Goal: Transaction & Acquisition: Book appointment/travel/reservation

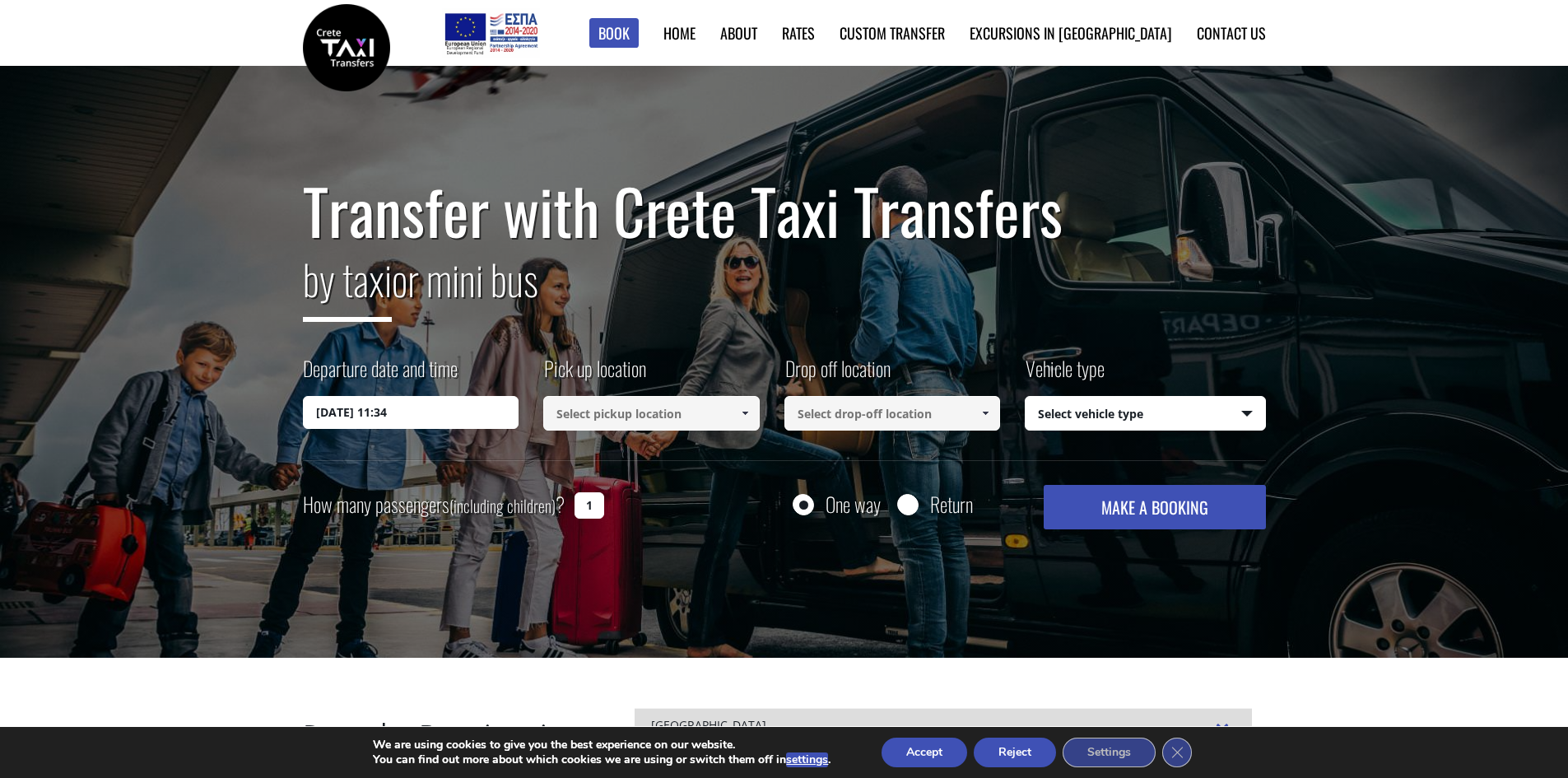
click at [640, 414] on input at bounding box center [651, 412] width 216 height 35
click at [590, 410] on input at bounding box center [651, 412] width 216 height 35
click at [460, 429] on div "Departure date and time 17/09/2025 11:34 Pick up location Select pickup locatio…" at bounding box center [784, 407] width 963 height 106
click at [437, 414] on input "17/09/2025 11:34" at bounding box center [411, 411] width 216 height 33
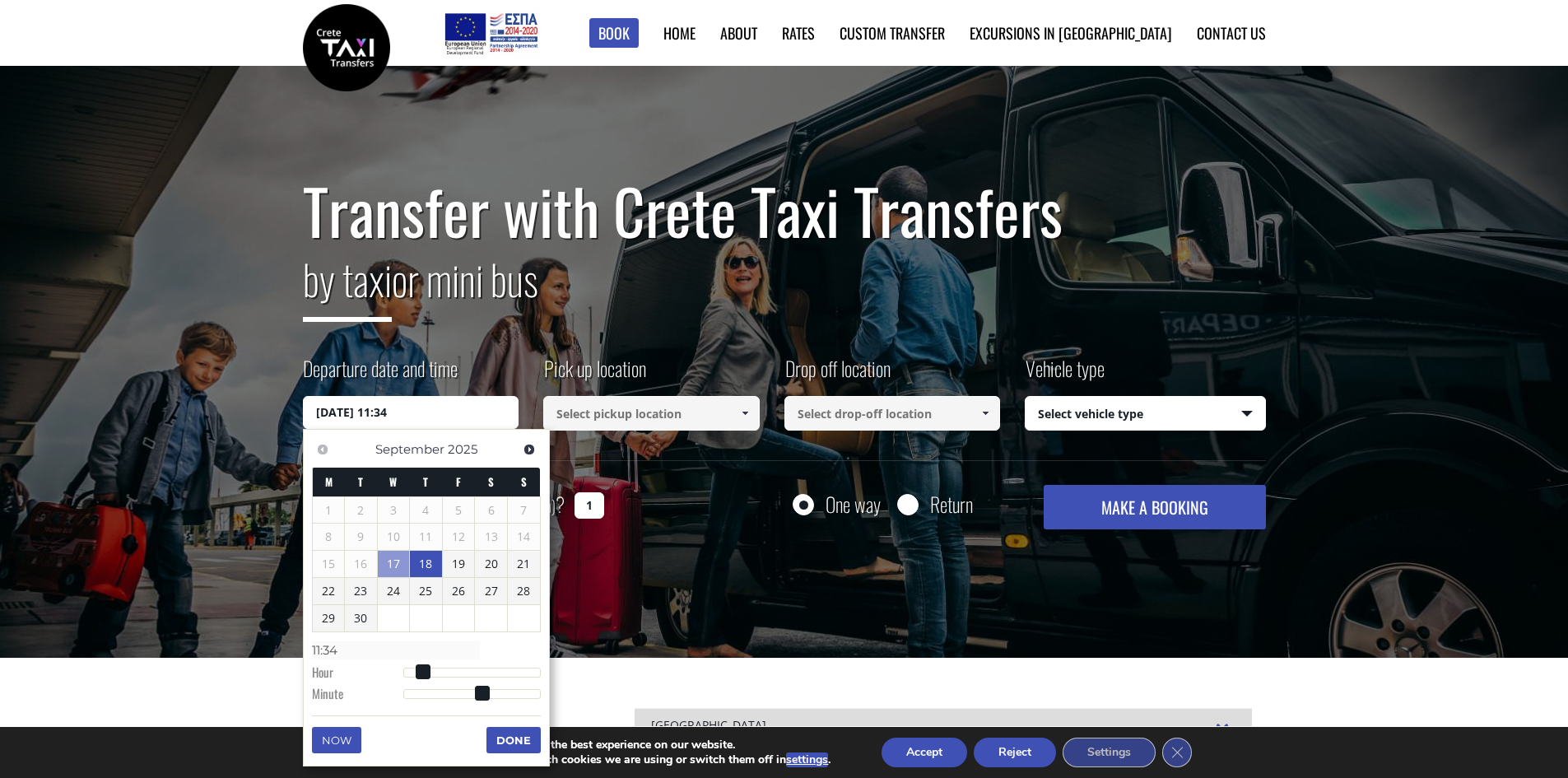
click at [432, 557] on link "18" at bounding box center [425, 563] width 32 height 26
type input "18/09/2025 00:00"
click at [528, 735] on button "Done" at bounding box center [513, 742] width 54 height 26
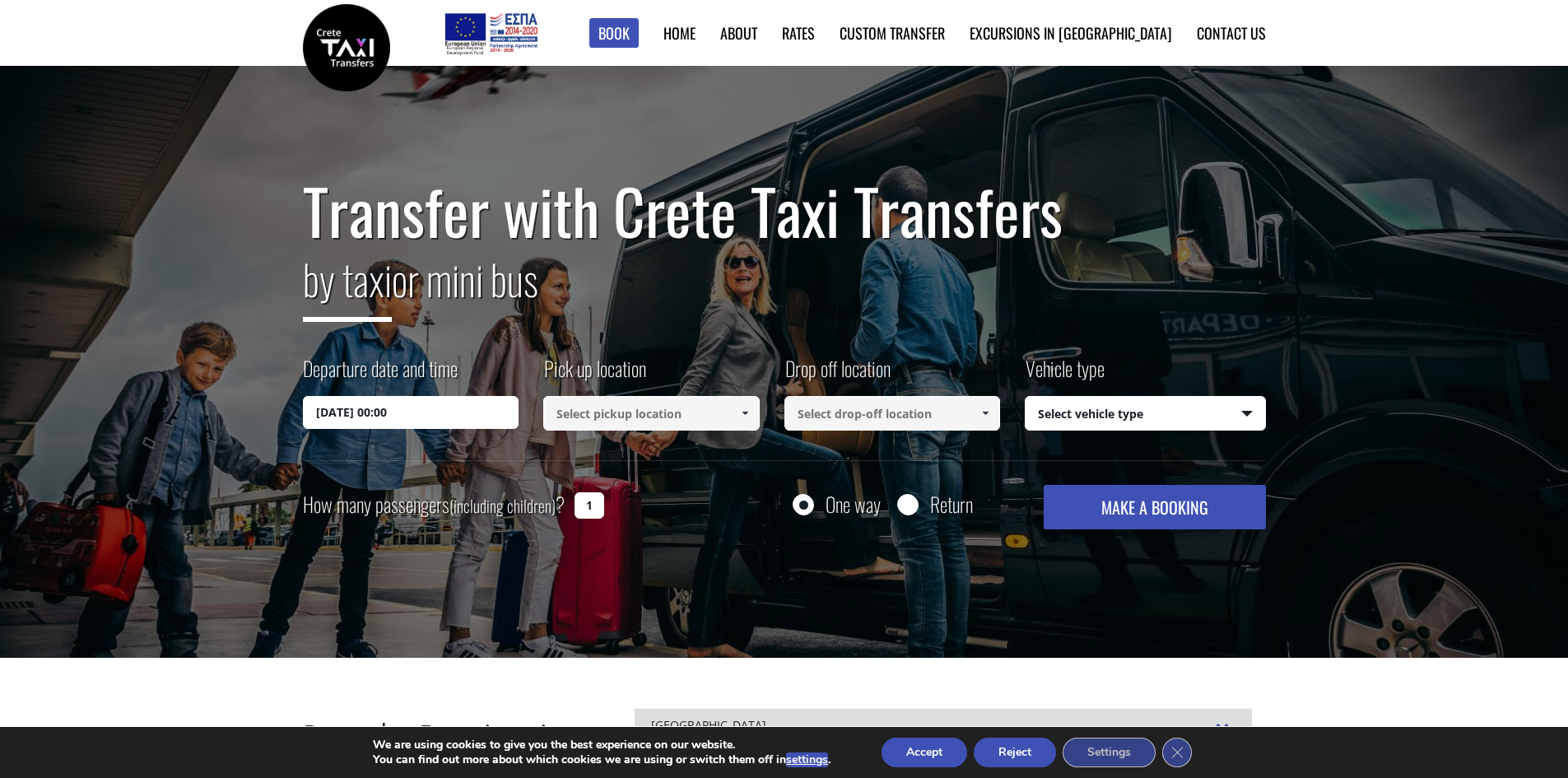
click at [630, 411] on input at bounding box center [651, 412] width 216 height 35
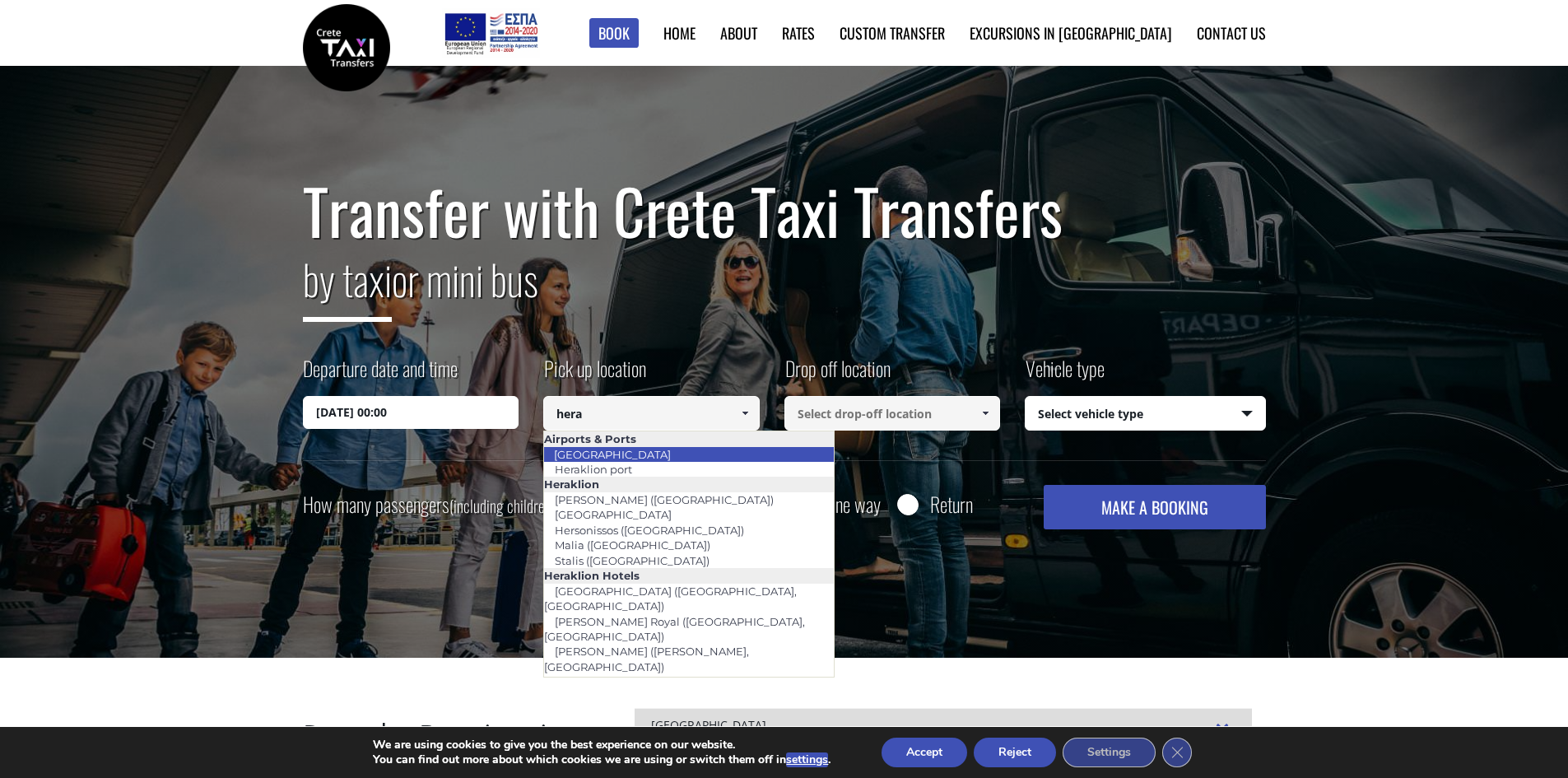
click at [645, 452] on link "[GEOGRAPHIC_DATA]" at bounding box center [612, 454] width 138 height 23
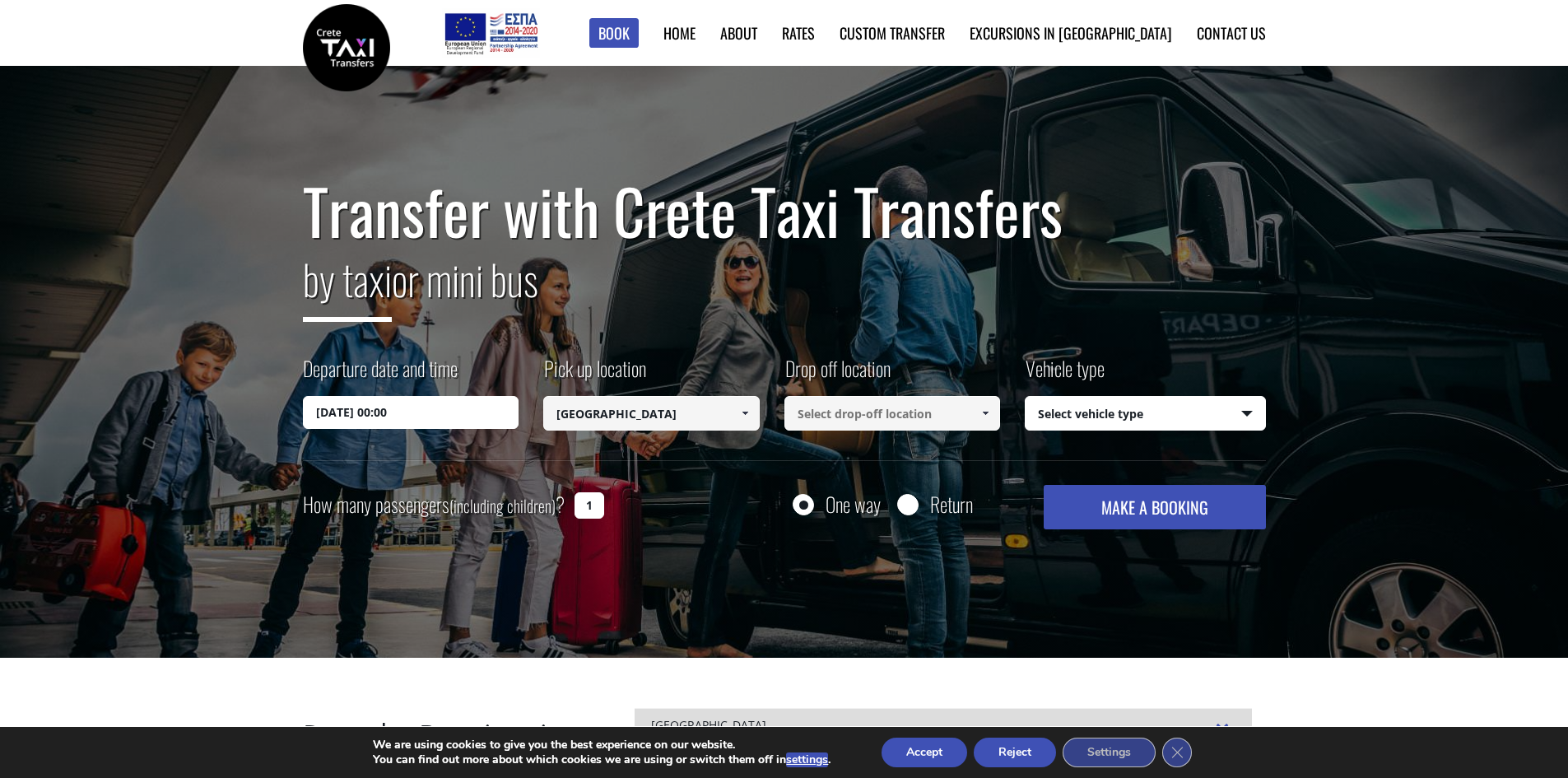
type input "[GEOGRAPHIC_DATA]"
click at [850, 404] on input at bounding box center [893, 412] width 216 height 35
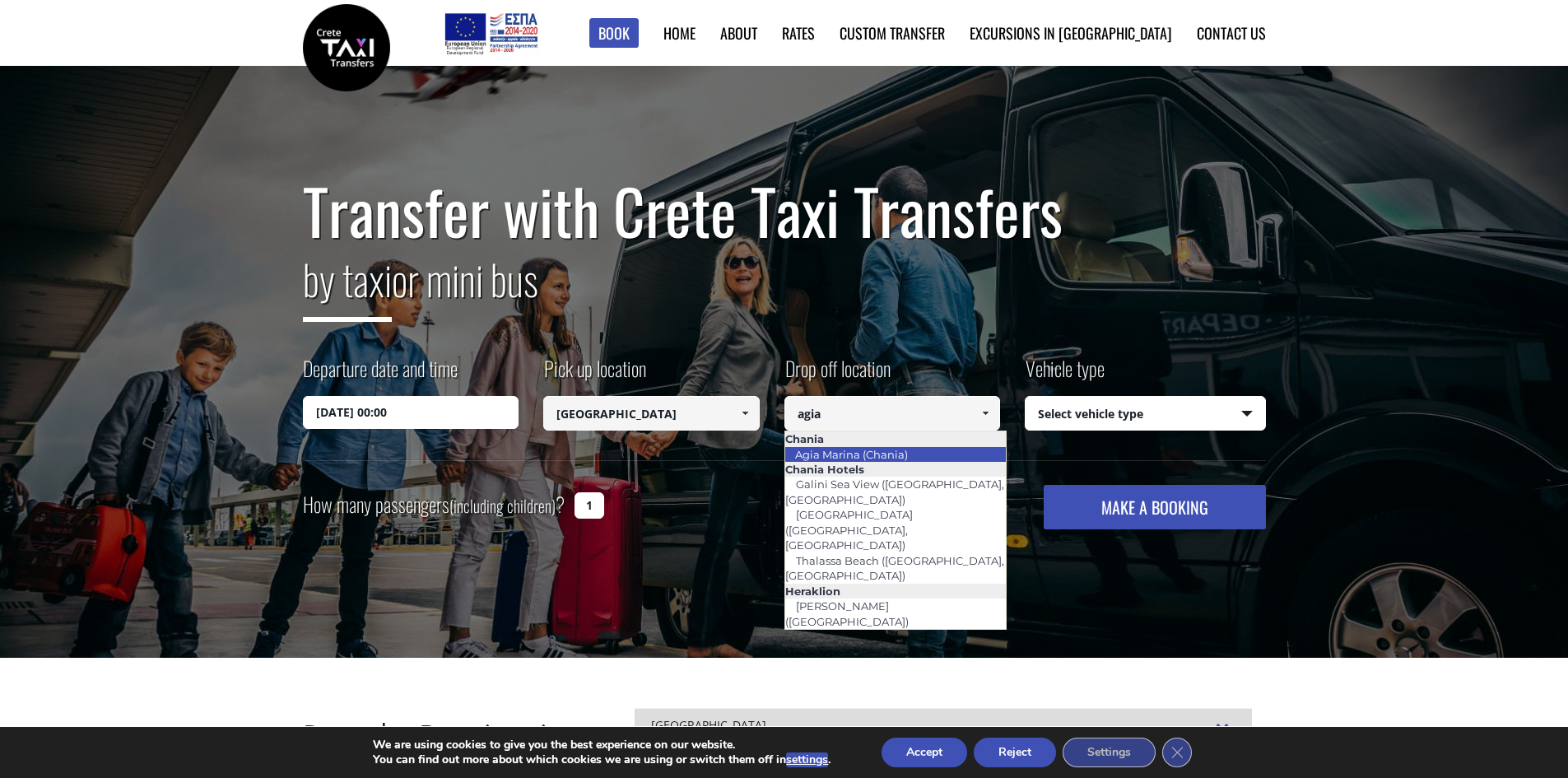
click at [892, 450] on link "Agia Marina (Chania)" at bounding box center [852, 454] width 134 height 23
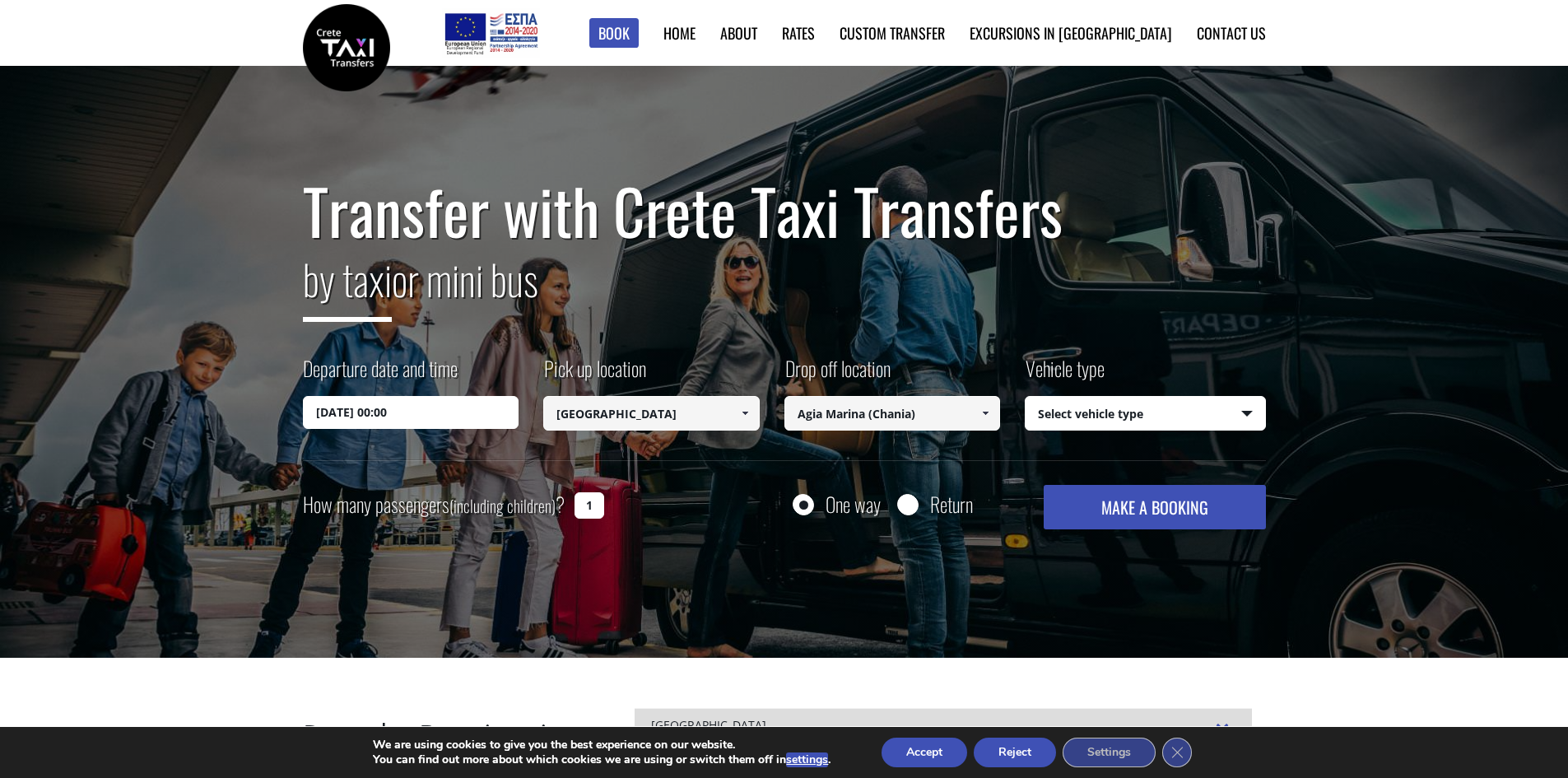
type input "Agia Marina (Chania)"
click at [1075, 413] on select "Select vehicle type Taxi (4 passengers) Mercedes E Class Mini Van (7 passengers…" at bounding box center [1145, 413] width 240 height 35
select select "540"
click at [1025, 396] on select "Select vehicle type Taxi (4 passengers) Mercedes E Class Mini Van (7 passengers…" at bounding box center [1145, 413] width 240 height 35
click at [899, 502] on input "Return" at bounding box center [908, 506] width 21 height 21
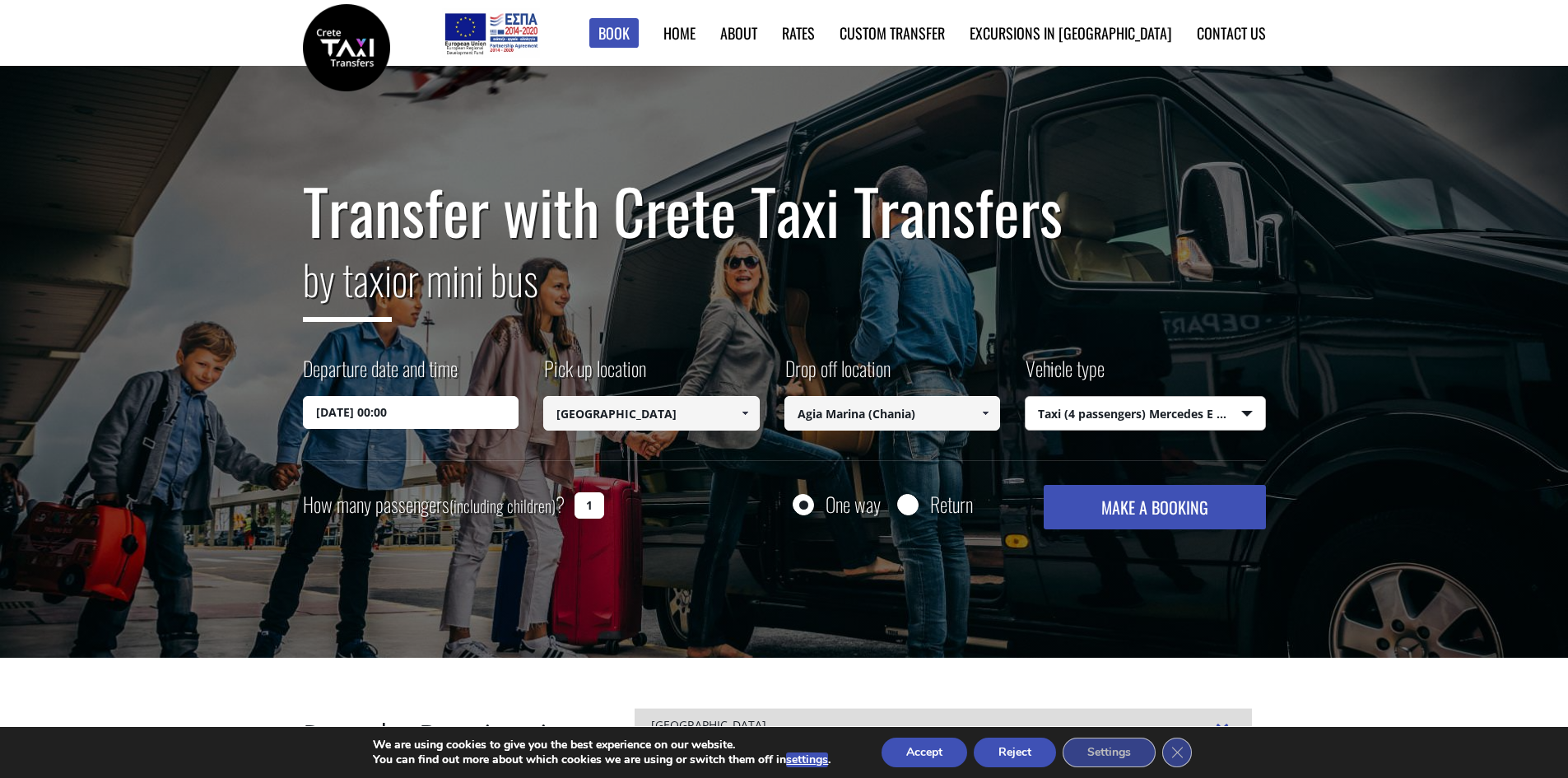
radio input "true"
type input "Agia Marina (Chania)"
type input "[GEOGRAPHIC_DATA]"
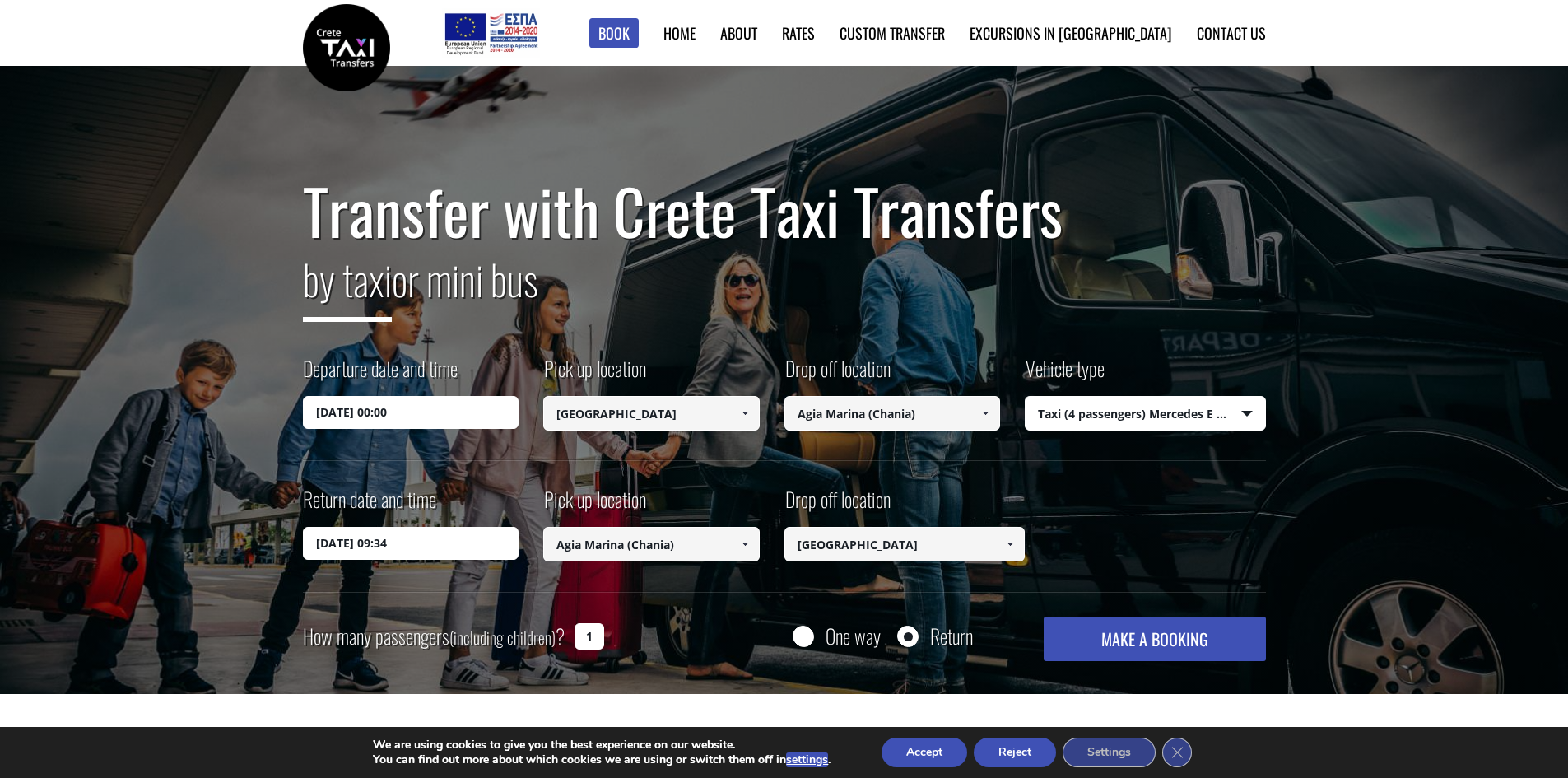
click at [593, 625] on input "1" at bounding box center [590, 636] width 30 height 26
drag, startPoint x: 584, startPoint y: 628, endPoint x: 567, endPoint y: 628, distance: 17.0
click at [567, 628] on div "How many passengers (including children) ? 1" at bounding box center [472, 636] width 339 height 40
type input "2"
click at [399, 416] on input "18/09/2025 00:00" at bounding box center [411, 411] width 216 height 33
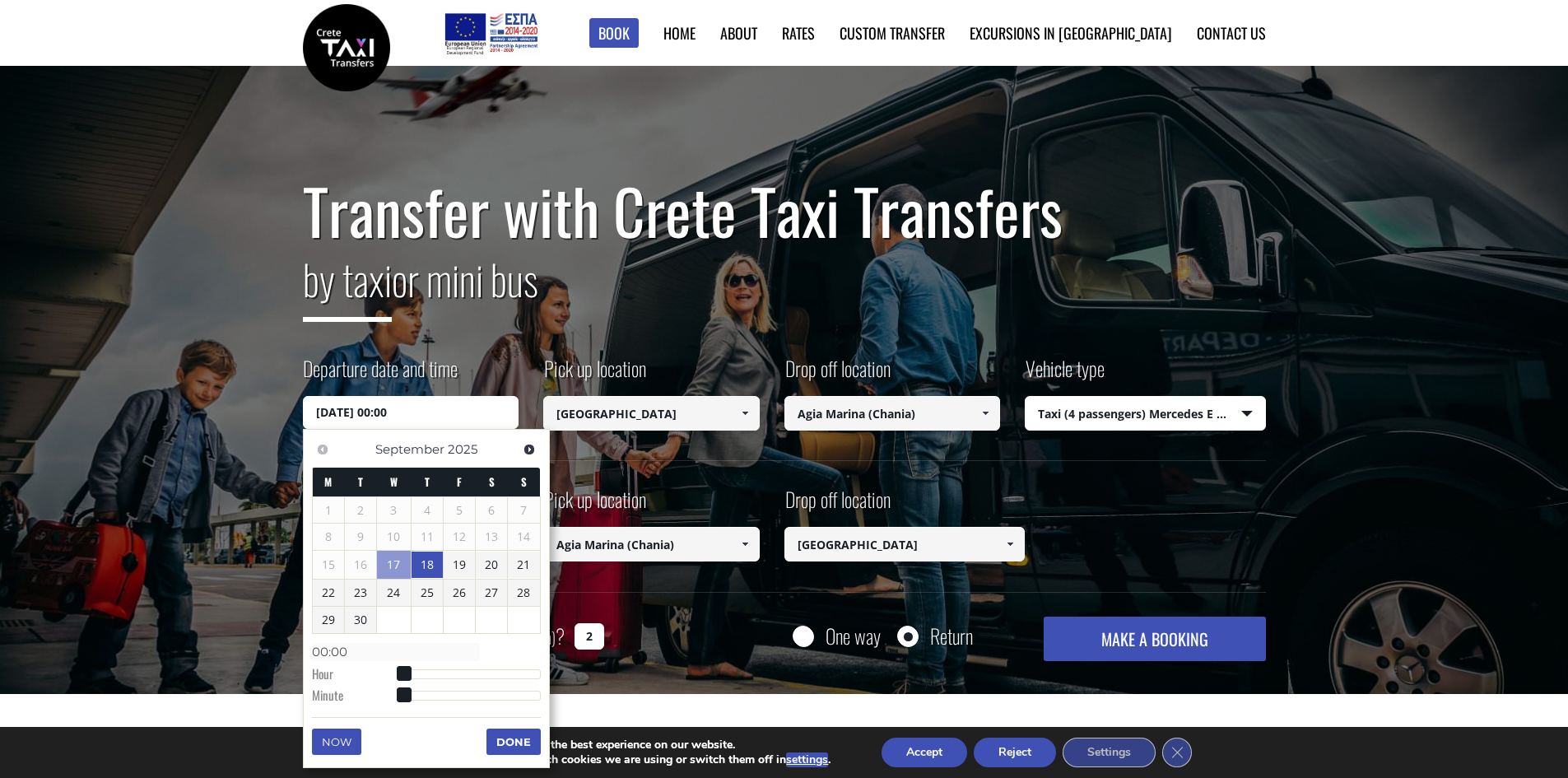
type input "18/09/2025 01:00"
type input "01:00"
type input "18/09/2025 02:00"
type input "02:00"
type input "18/09/2025 03:00"
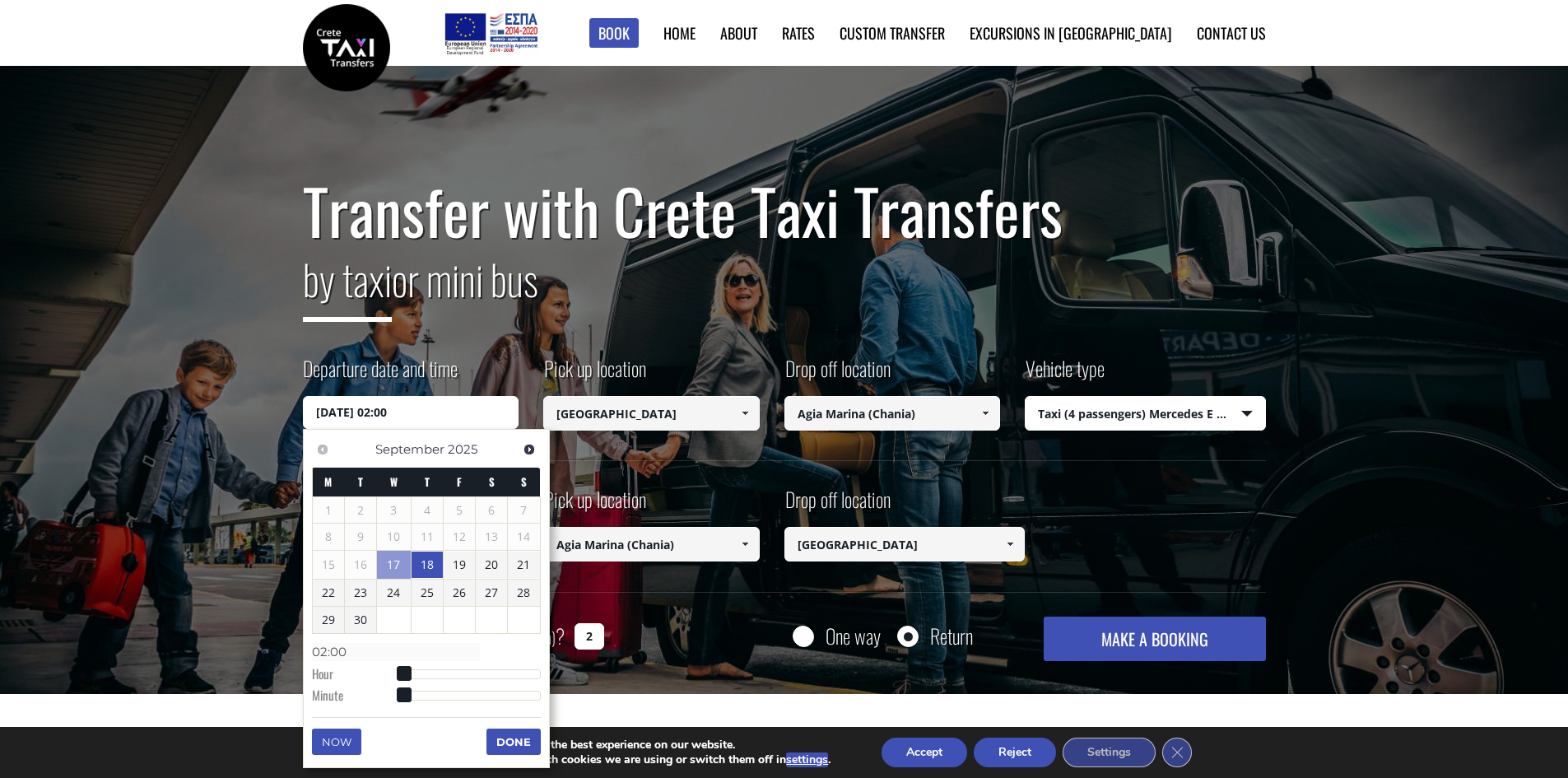
type input "03:00"
type input "18/09/2025 04:00"
type input "04:00"
type input "18/09/2025 05:00"
type input "05:00"
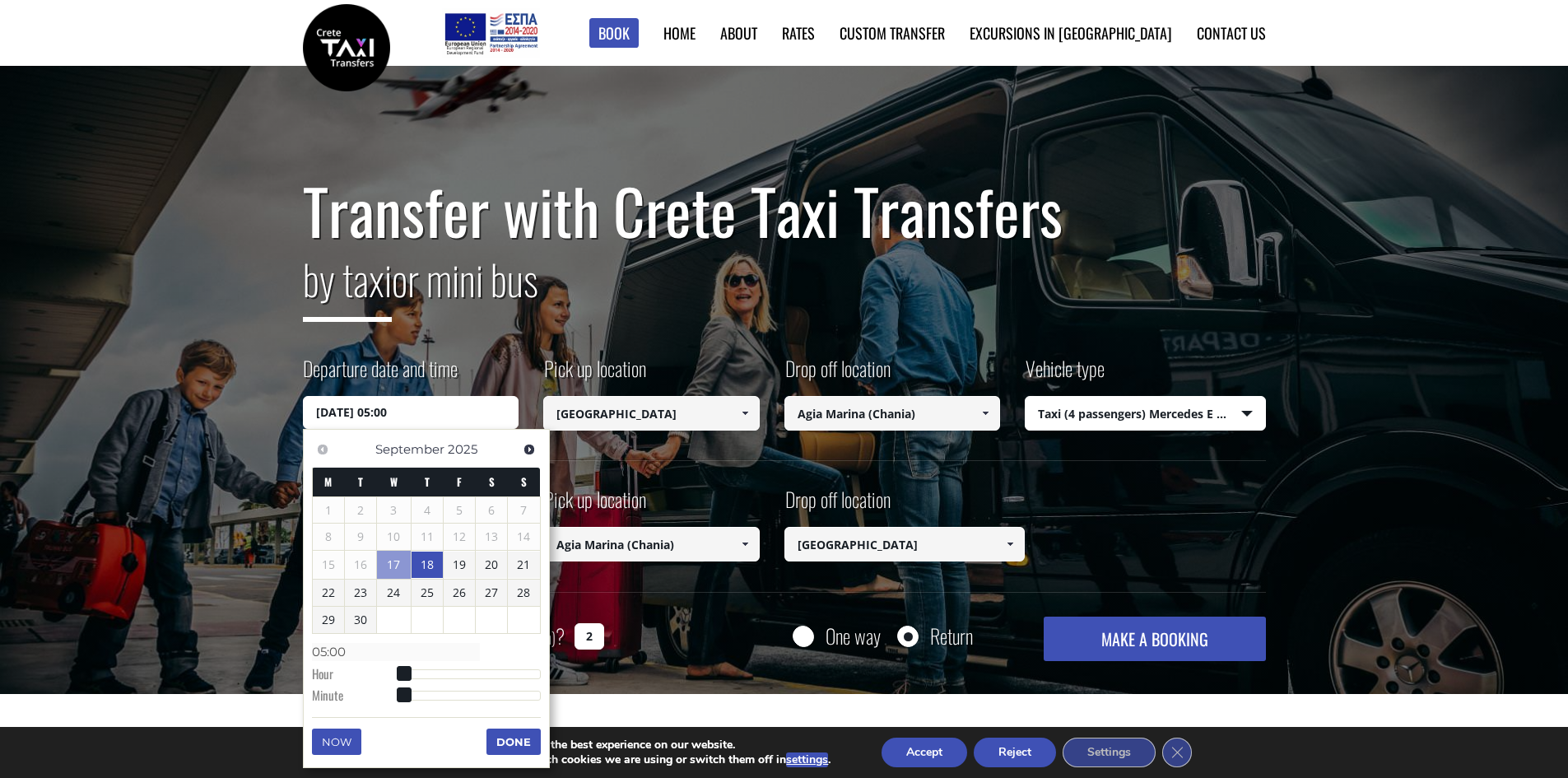
type input "18/09/2025 06:00"
type input "06:00"
type input "18/09/2025 07:00"
type input "07:00"
type input "18/09/2025 08:00"
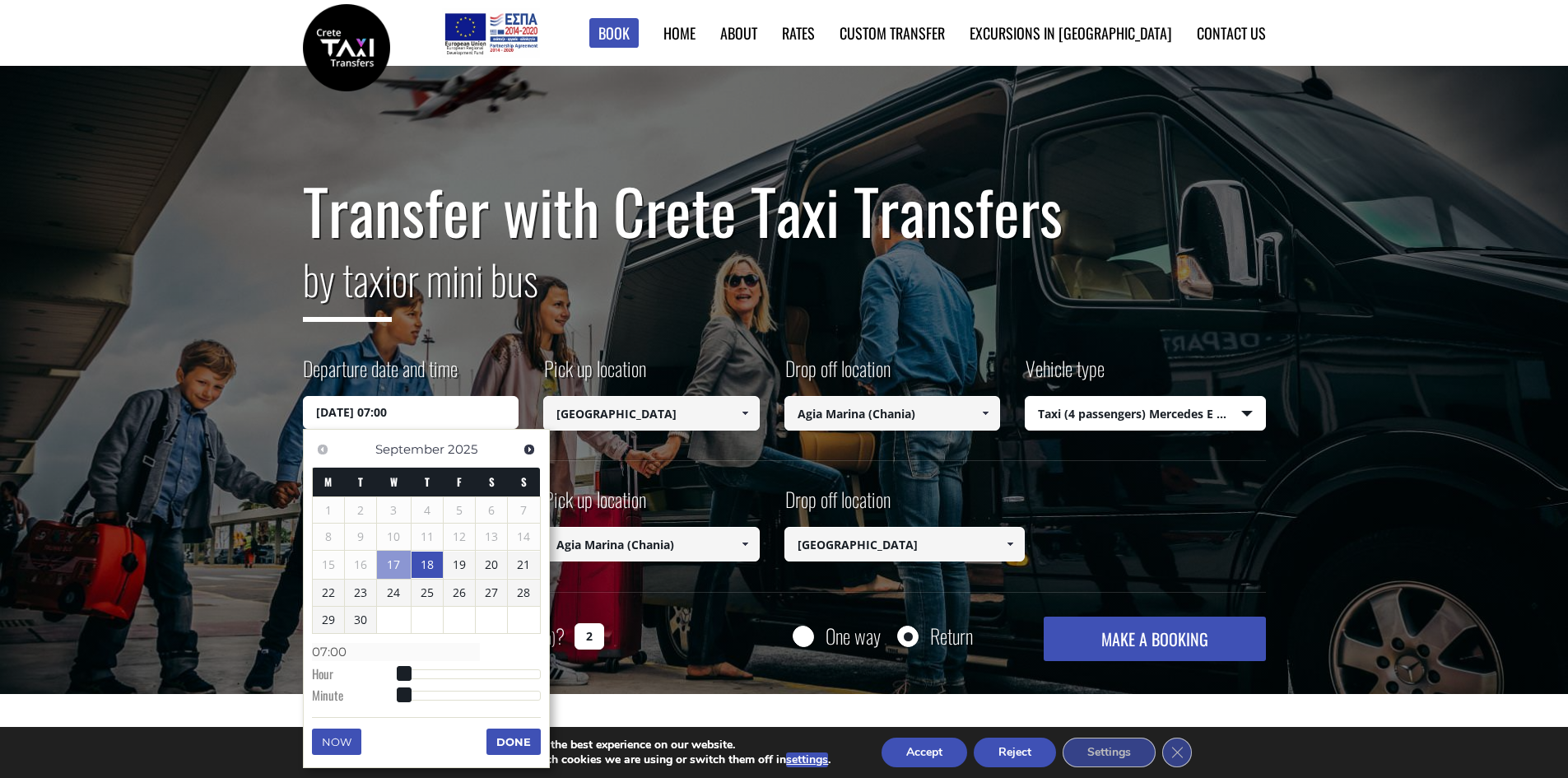
type input "08:00"
type input "18/09/2025 09:00"
type input "09:00"
type input "18/09/2025 10:00"
type input "10:00"
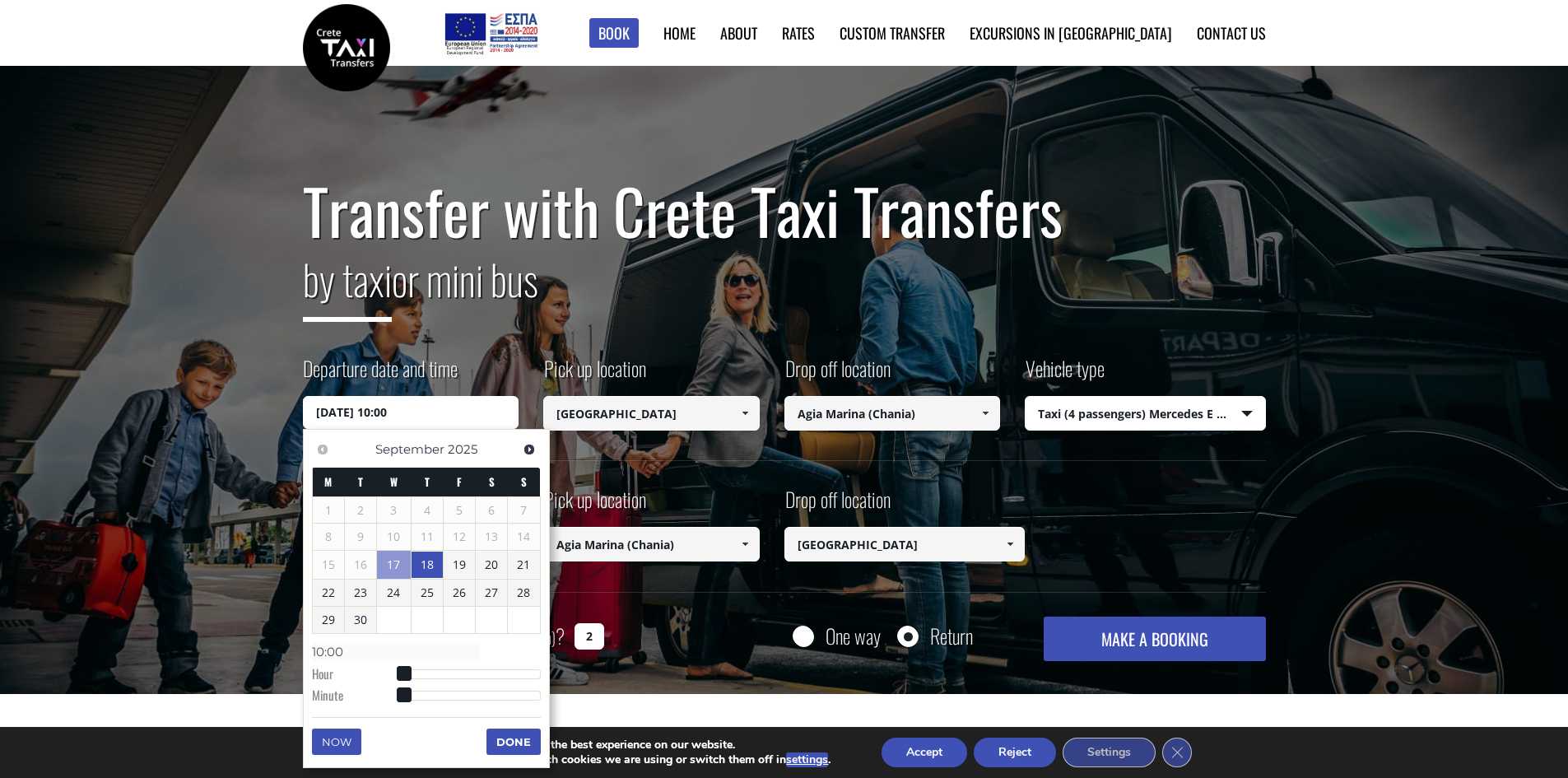
type input "18/09/2025 11:00"
type input "11:00"
type input "18/09/2025 10:00"
type input "10:00"
type input "18/09/2025 09:00"
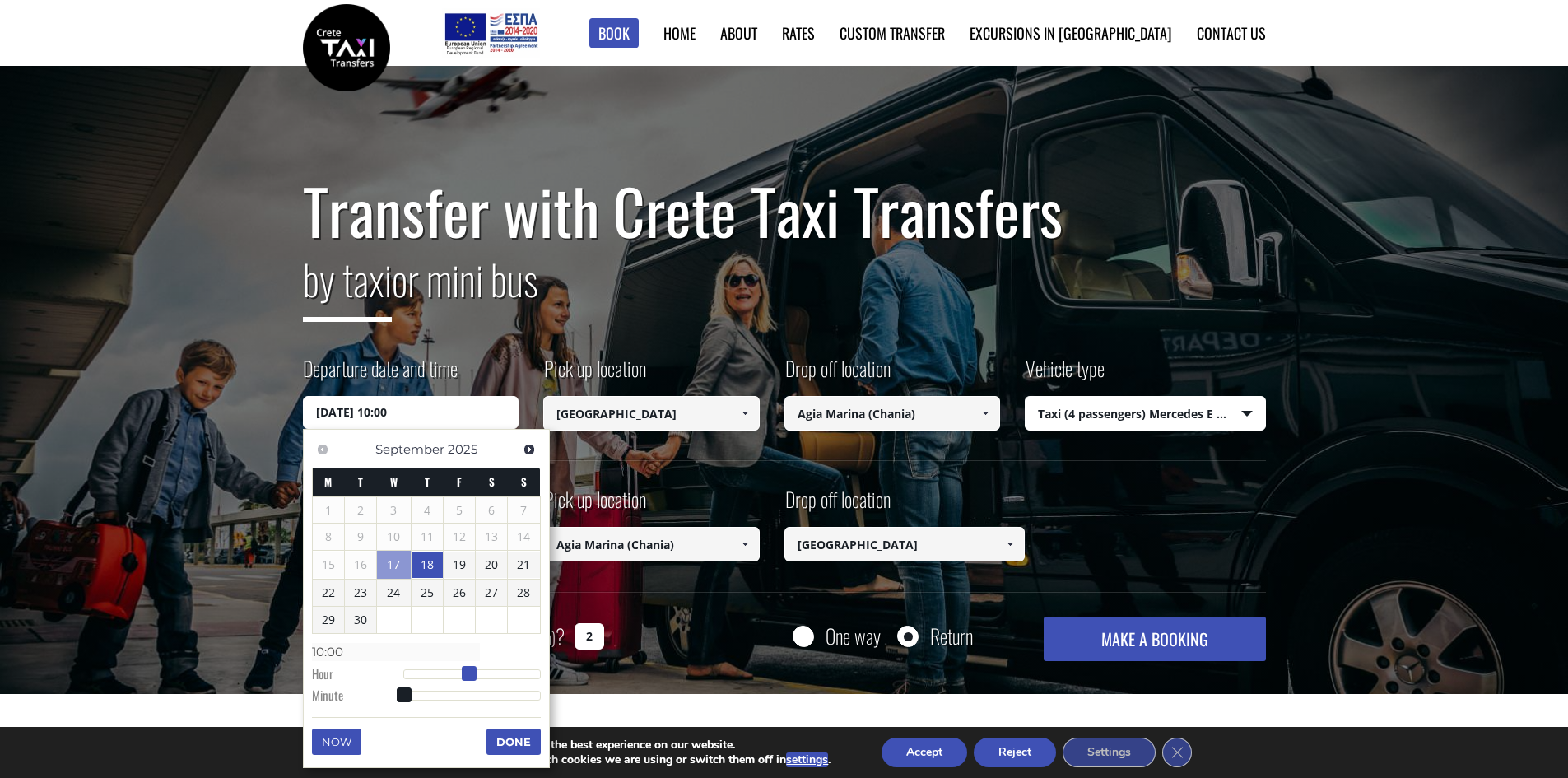
type input "09:00"
drag, startPoint x: 403, startPoint y: 673, endPoint x: 456, endPoint y: 675, distance: 53.0
click at [456, 675] on span at bounding box center [457, 674] width 15 height 15
click at [496, 739] on button "Done" at bounding box center [513, 742] width 54 height 26
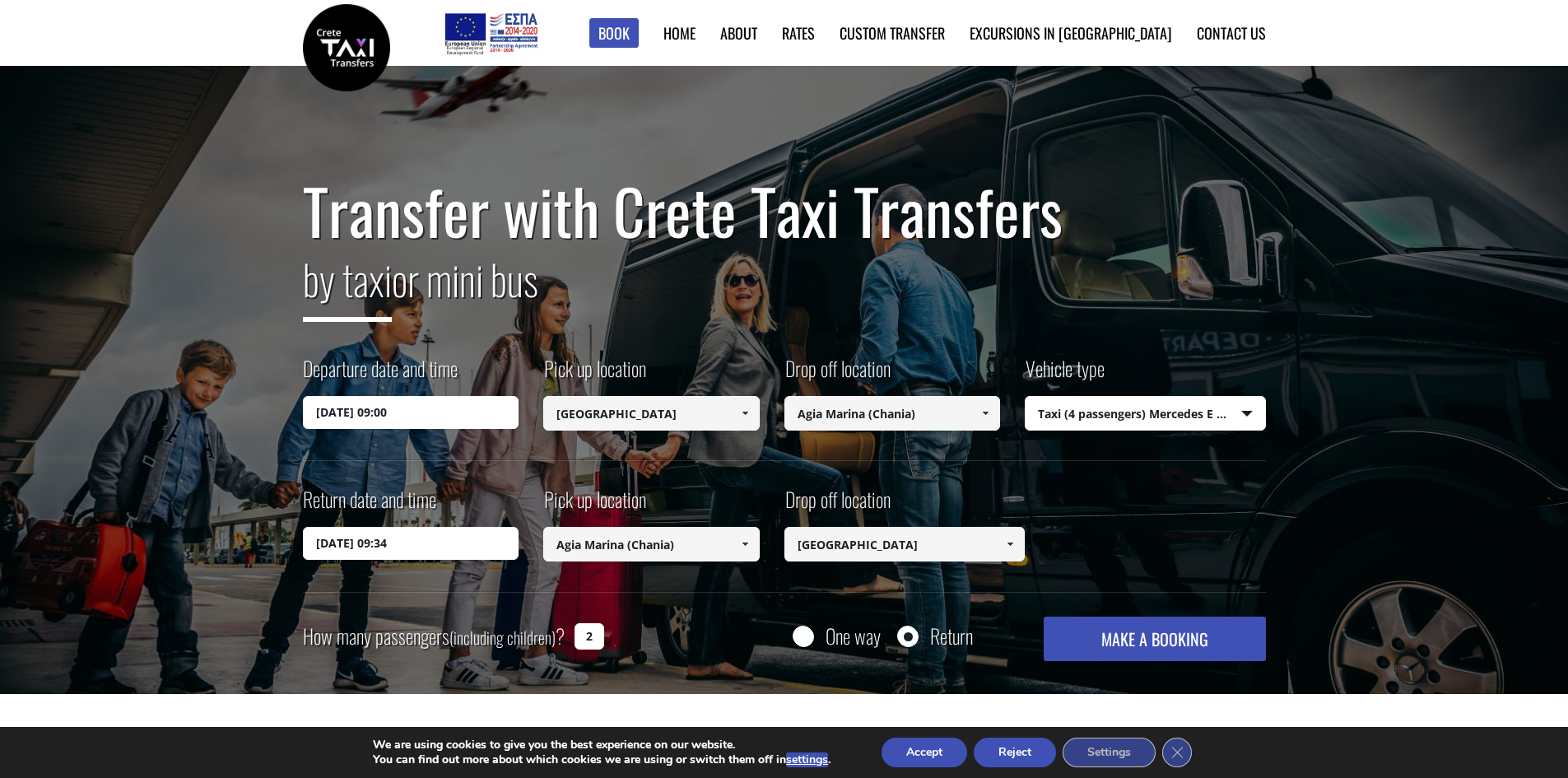
click at [395, 551] on input "18/09/2025 09:34" at bounding box center [411, 543] width 216 height 33
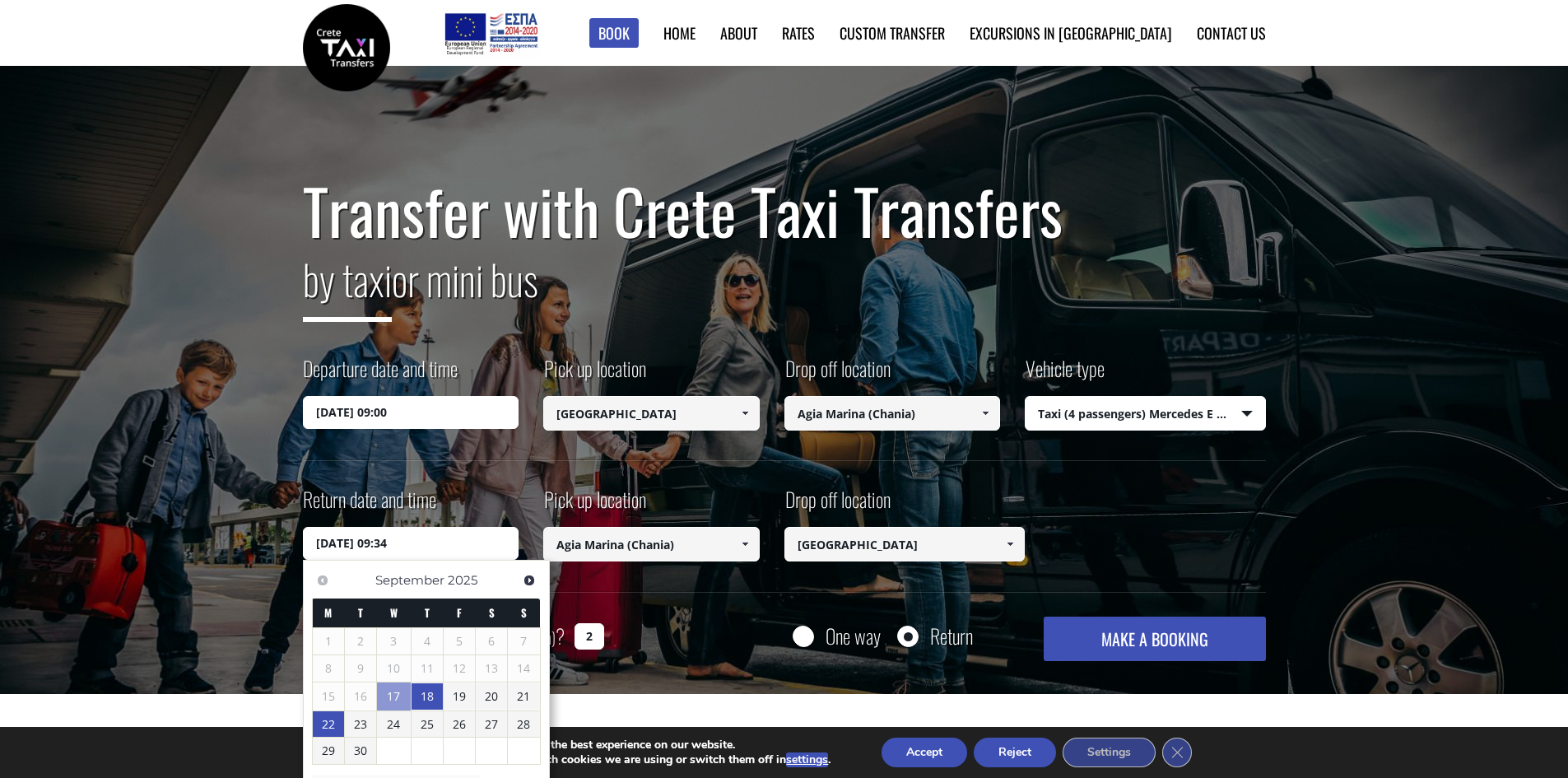
click at [331, 730] on link "22" at bounding box center [328, 724] width 32 height 26
type input "22/09/2025 09:34"
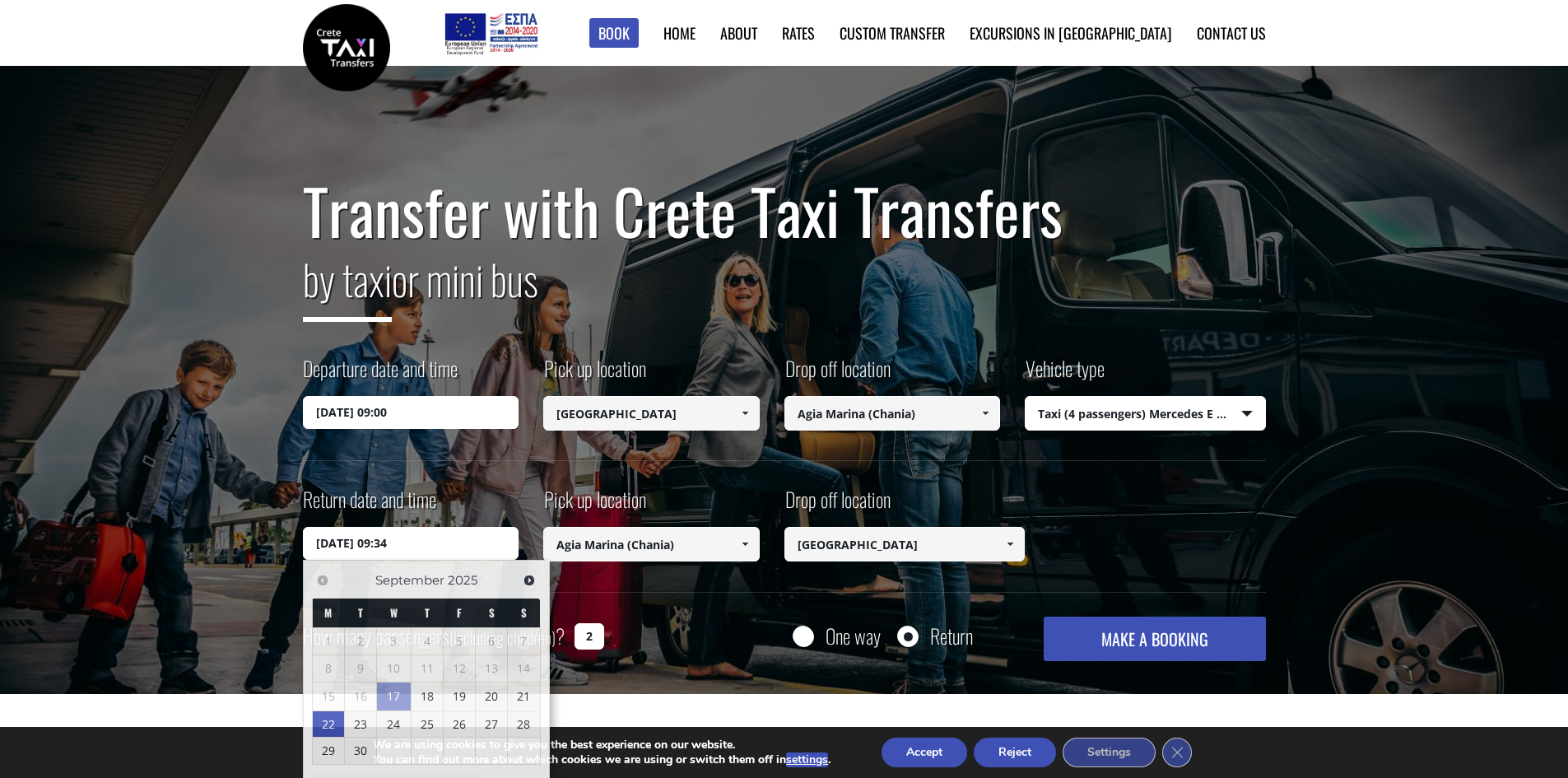
click at [432, 494] on label "Return date and time" at bounding box center [369, 506] width 133 height 42
click at [432, 527] on input "22/09/2025 09:34" at bounding box center [411, 543] width 216 height 33
click at [661, 633] on div "How many passengers (including children) ? 2 One way Return MAKE A BOOKING Plea…" at bounding box center [784, 639] width 963 height 45
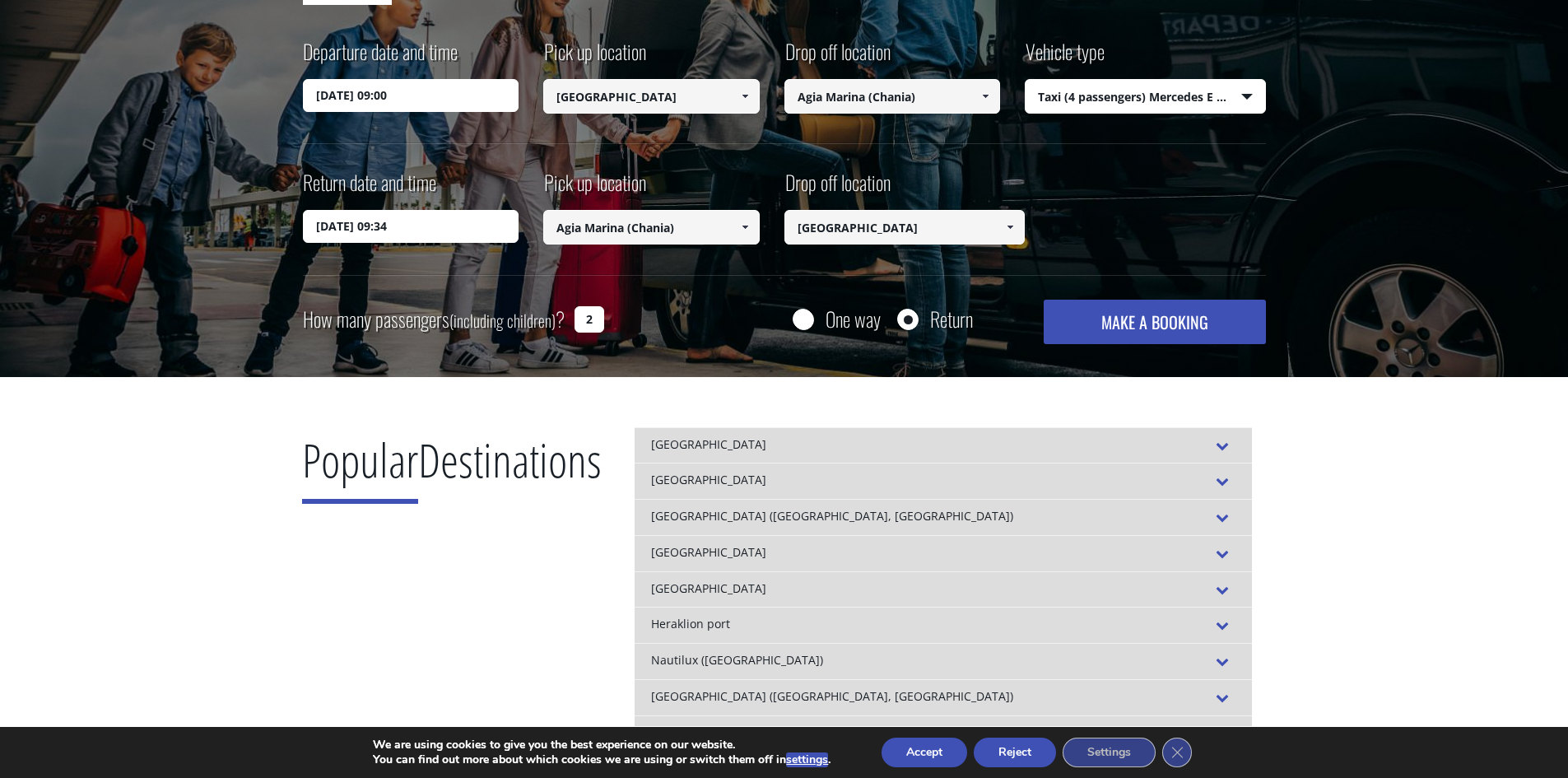
scroll to position [329, 0]
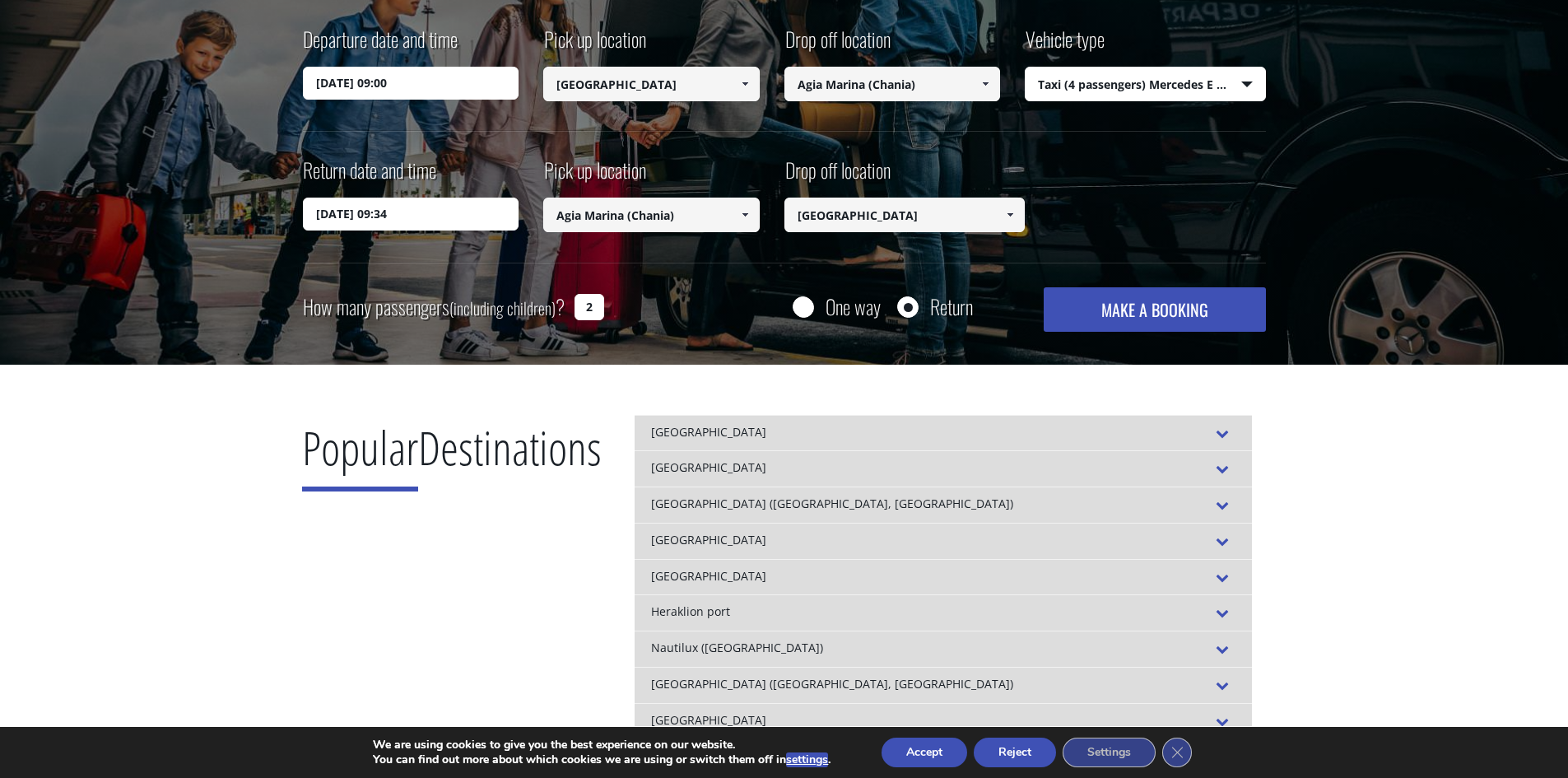
click at [1154, 318] on button "MAKE A BOOKING" at bounding box center [1154, 310] width 221 height 45
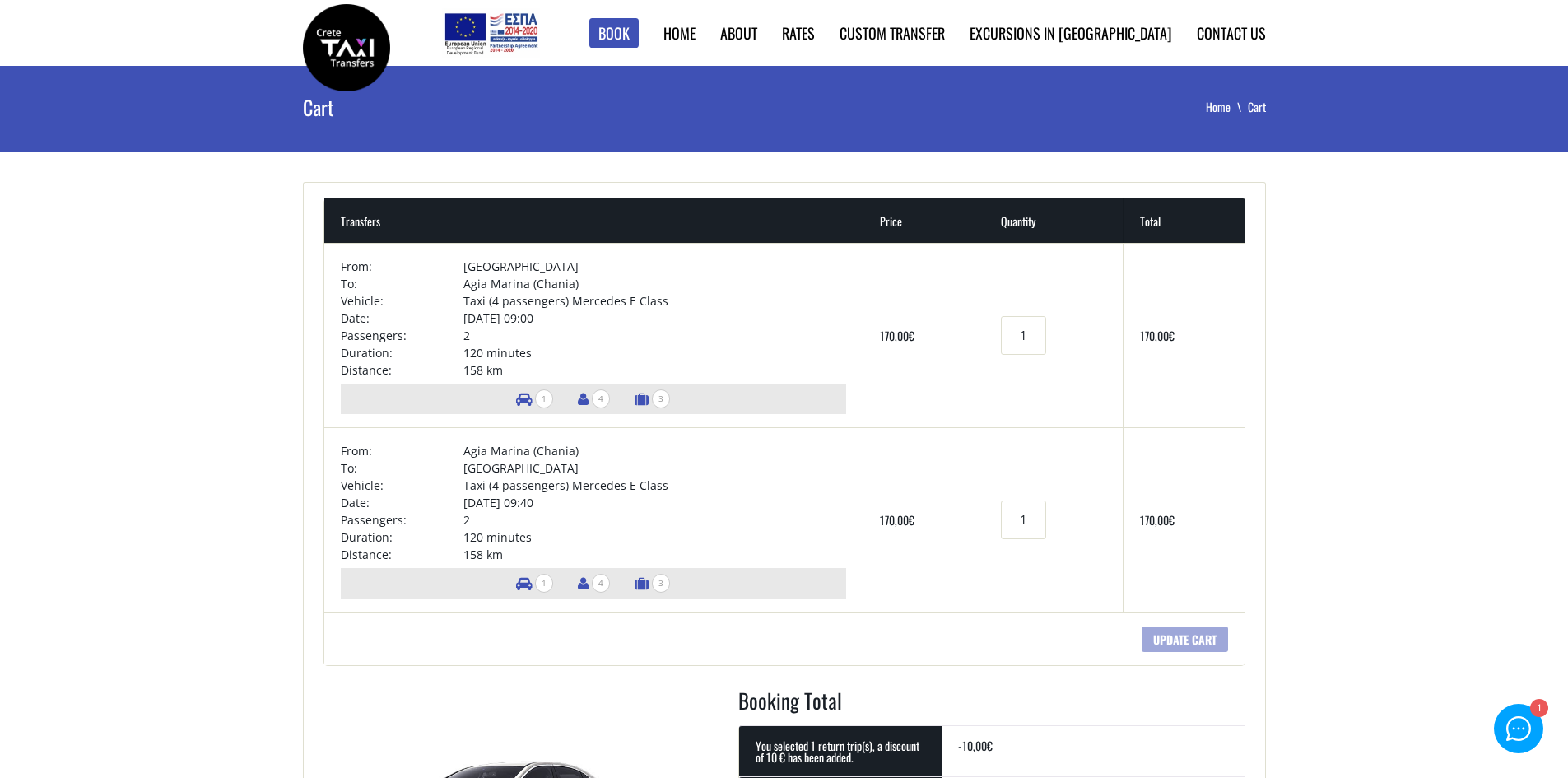
click at [1404, 340] on main "Cart Home Cart + Transfers Price Quantity Total × From: [GEOGRAPHIC_DATA] To: […" at bounding box center [784, 757] width 1568 height 1381
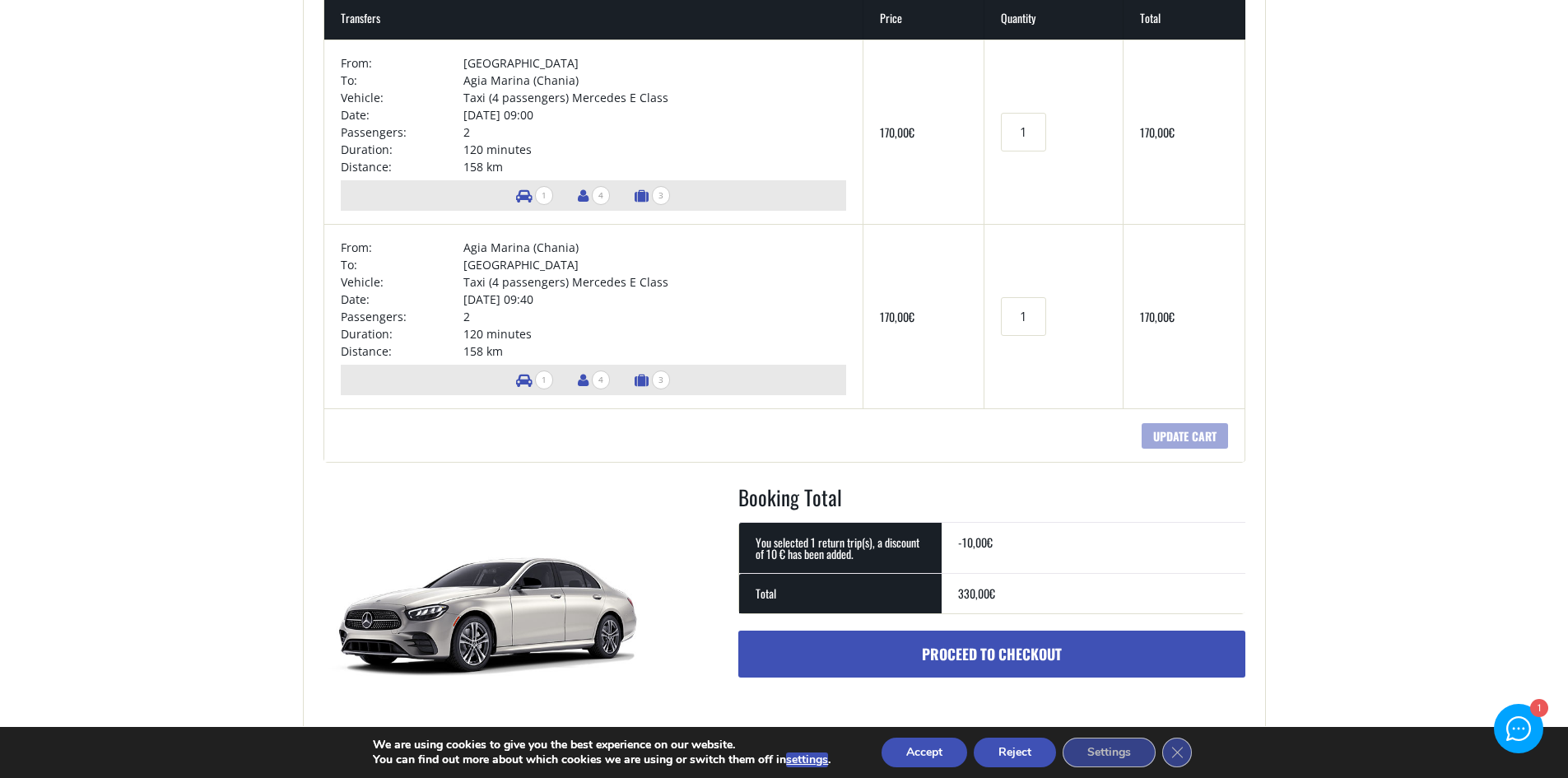
scroll to position [164, 0]
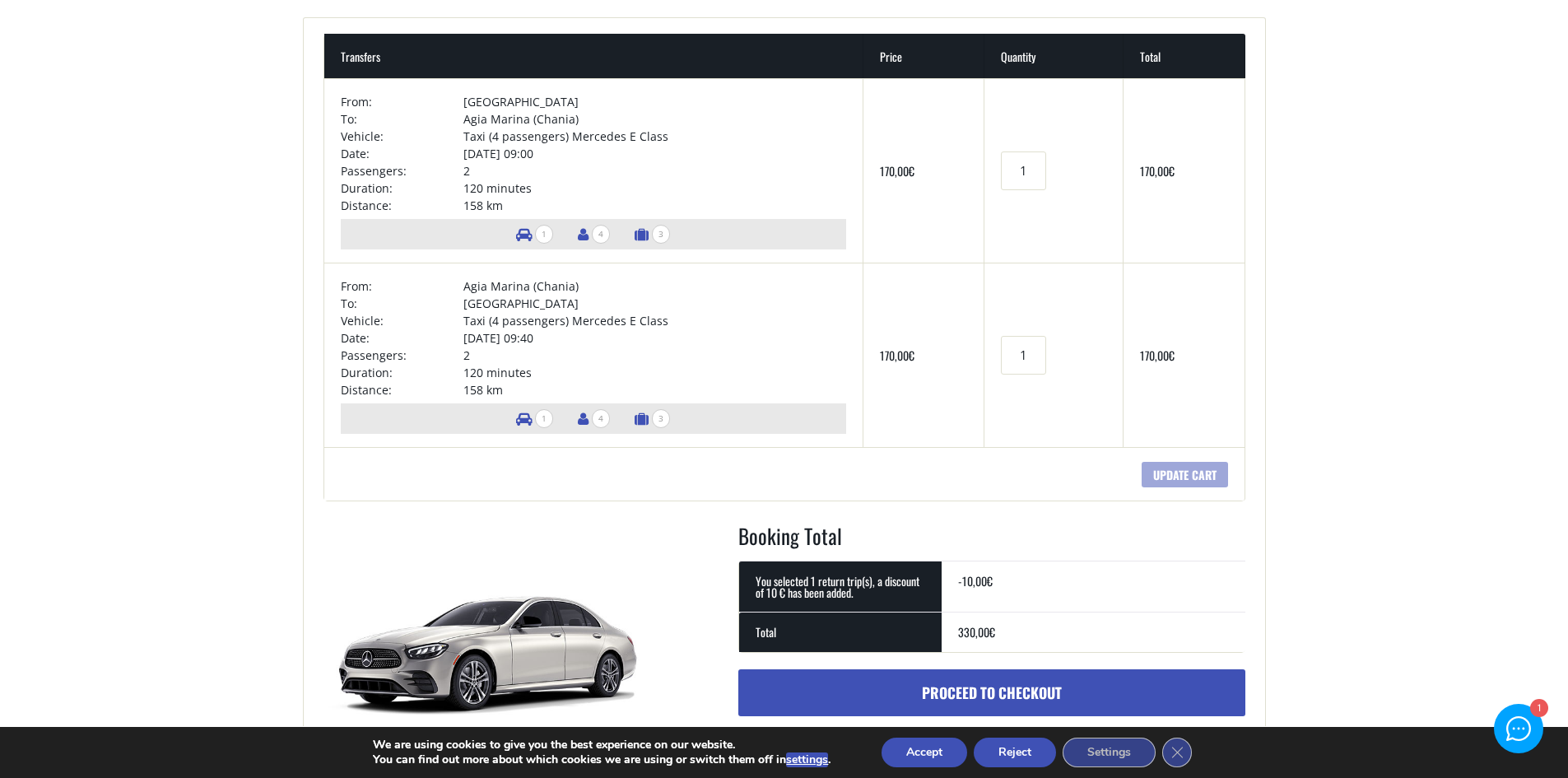
click at [110, 474] on main "Cart Home Cart + Transfers Price Quantity Total × From: [GEOGRAPHIC_DATA] To: […" at bounding box center [784, 620] width 1568 height 1438
